Goal: Go to known website: Access a specific website the user already knows

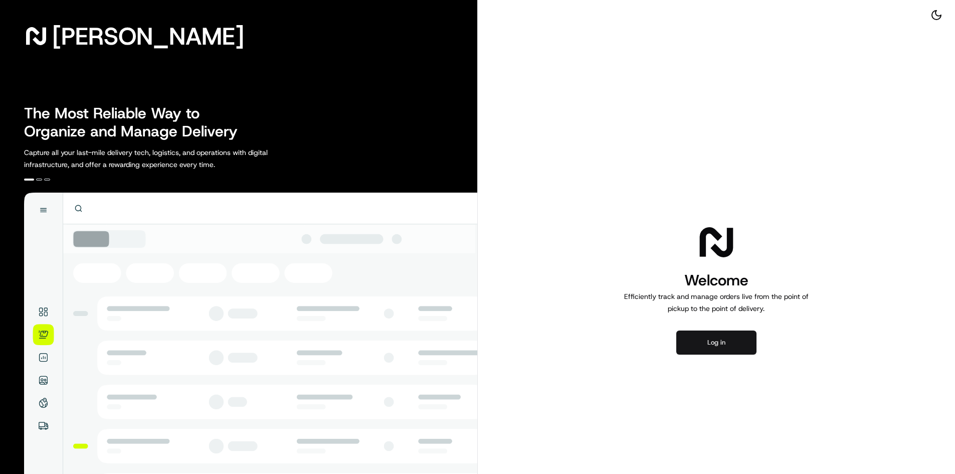
click at [718, 342] on button "Log in" at bounding box center [716, 342] width 80 height 24
